Goal: Find specific page/section: Find specific page/section

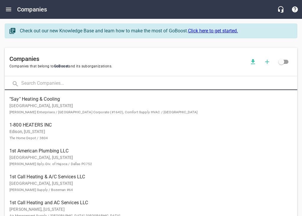
click at [68, 83] on input "text" at bounding box center [159, 84] width 276 height 13
type input "donnell"
click button at bounding box center [0, 0] width 0 height 0
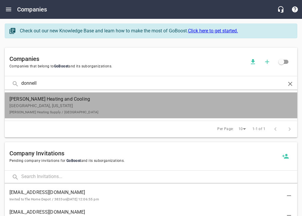
click at [40, 105] on p "[GEOGRAPHIC_DATA], [US_STATE] [PERSON_NAME] Heating Supply / [GEOGRAPHIC_DATA]" at bounding box center [145, 109] width 273 height 12
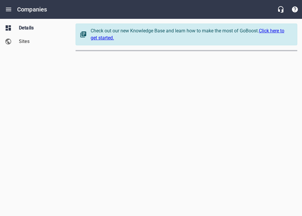
select select "[US_STATE]"
select select "48"
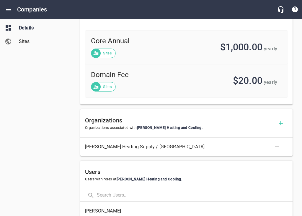
scroll to position [282, 0]
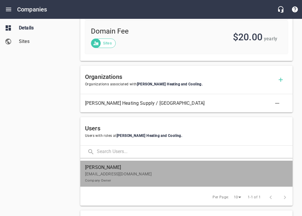
click at [146, 173] on p "[EMAIL_ADDRESS][DOMAIN_NAME] Company Owner" at bounding box center [184, 177] width 198 height 12
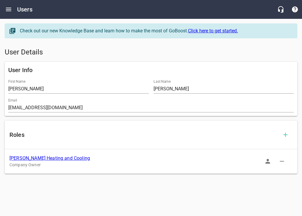
click at [270, 162] on icon "button" at bounding box center [267, 161] width 7 height 7
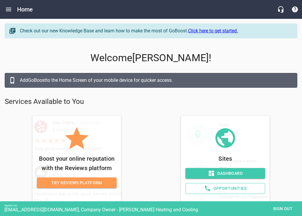
scroll to position [23, 0]
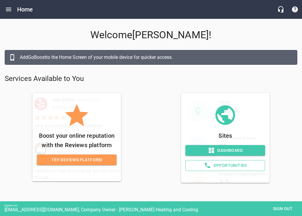
click at [232, 149] on span "Dashboard" at bounding box center [225, 150] width 70 height 7
